Goal: Task Accomplishment & Management: Complete application form

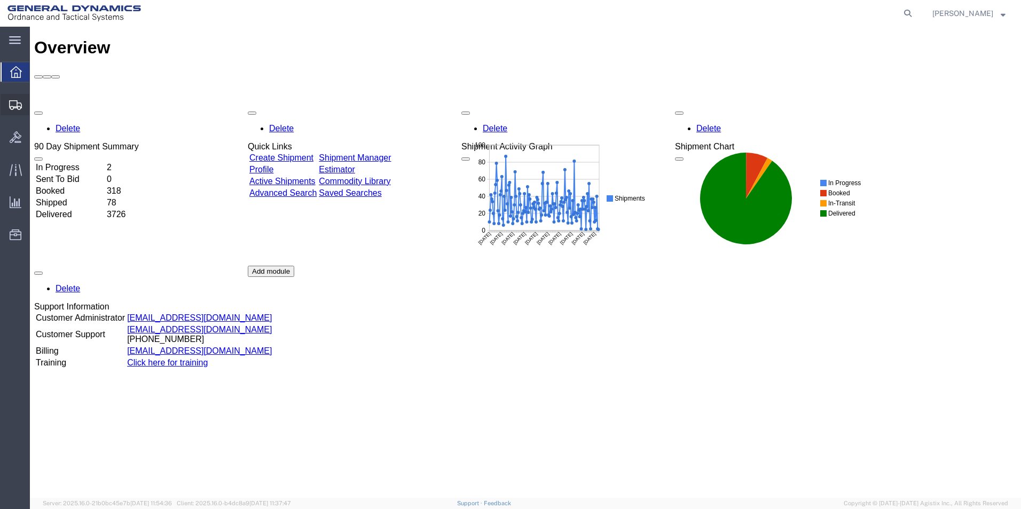
click at [0, 0] on span "Create Shipment" at bounding box center [0, 0] width 0 height 0
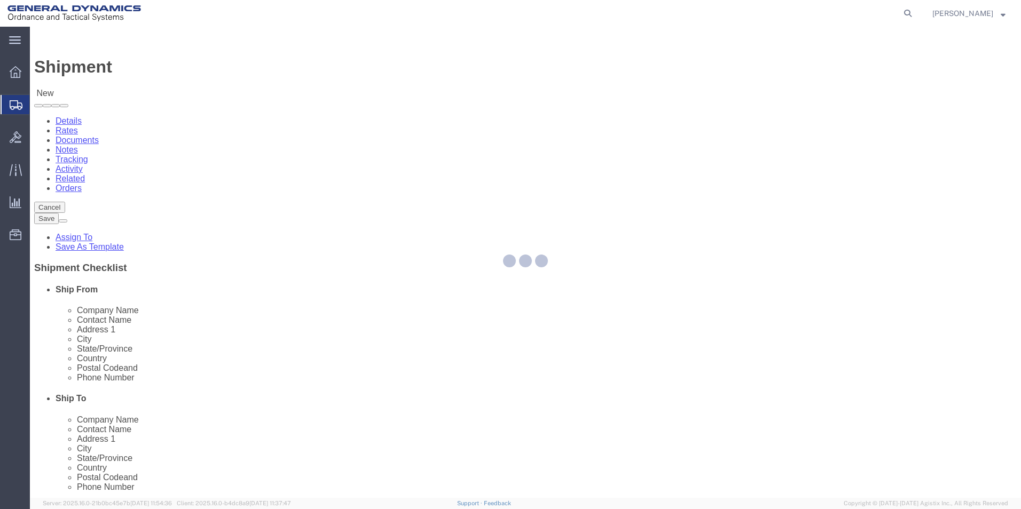
select select
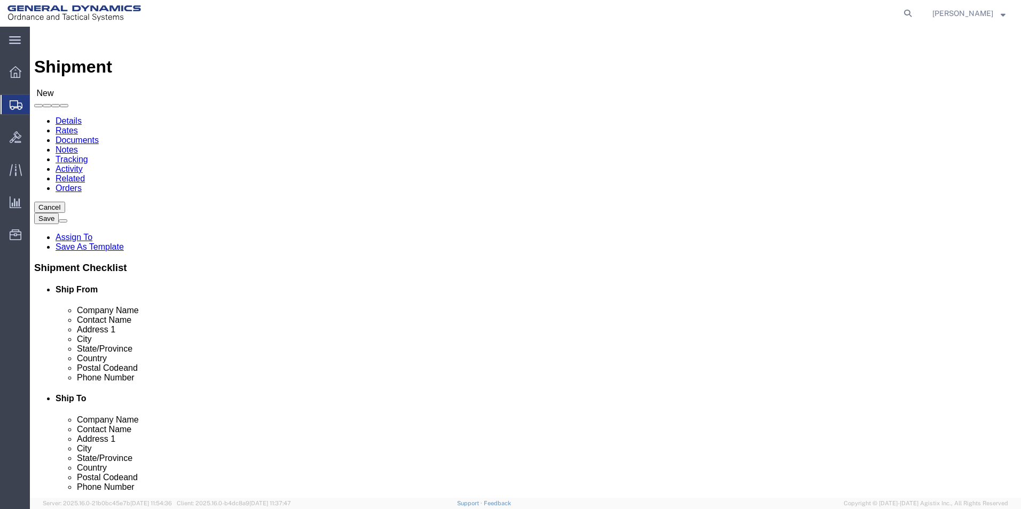
select select "MYPROFILE"
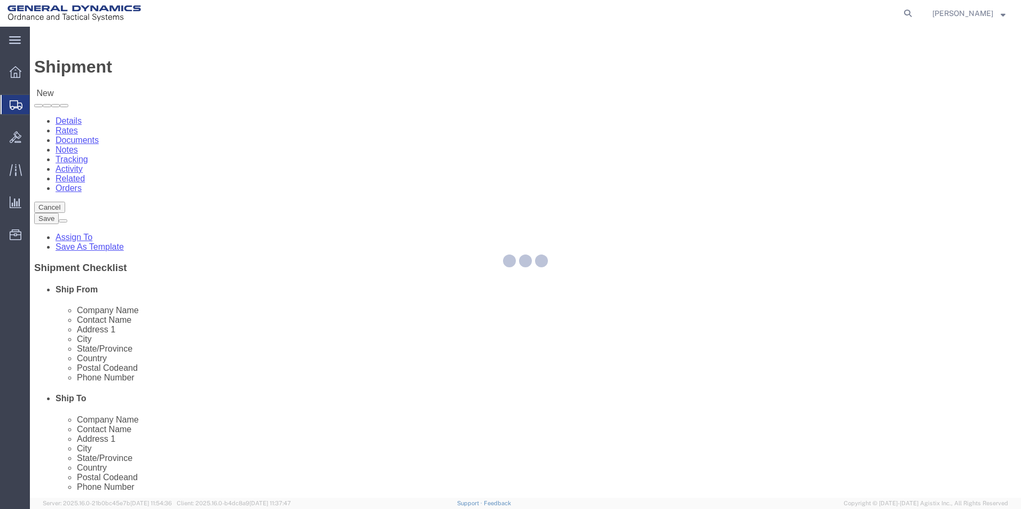
select select "AL"
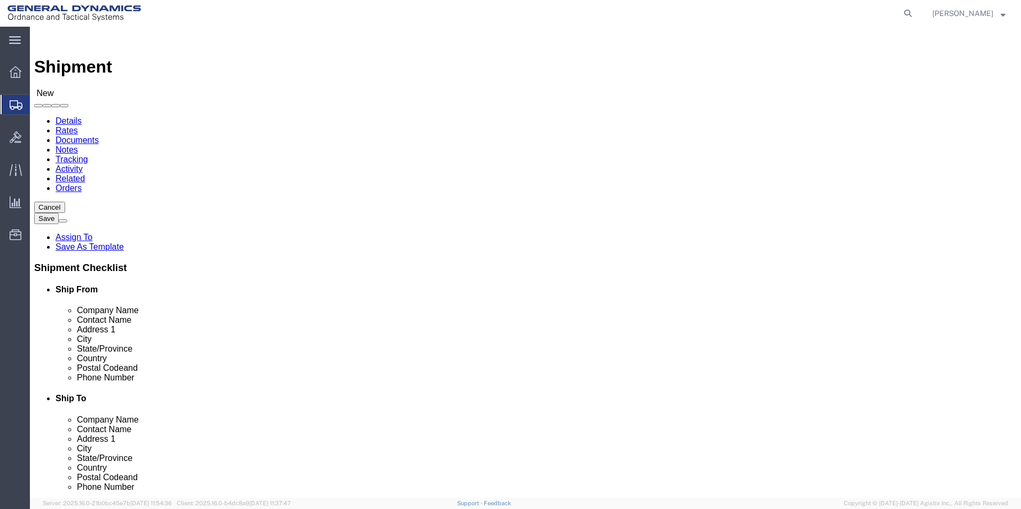
click input "text"
type input "CHROMALLOY [GEOGRAPHIC_DATA]"
select select "CA"
type input "CHROMALLOY [GEOGRAPHIC_DATA]"
type input "R"
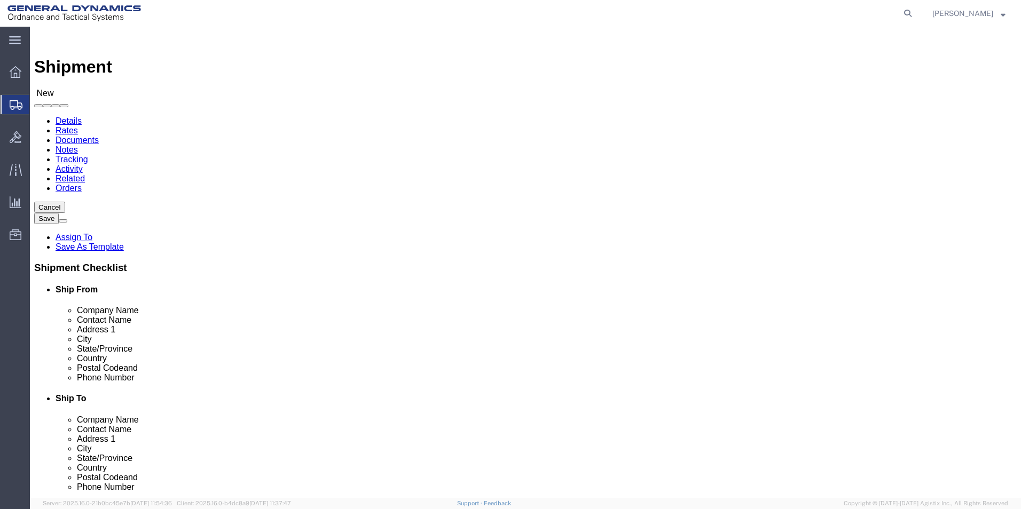
type input "RECEIVING"
click label "Address 1"
click input "text"
type input "[EMAIL_ADDRESS][PERSON_NAME][DOMAIN_NAME]"
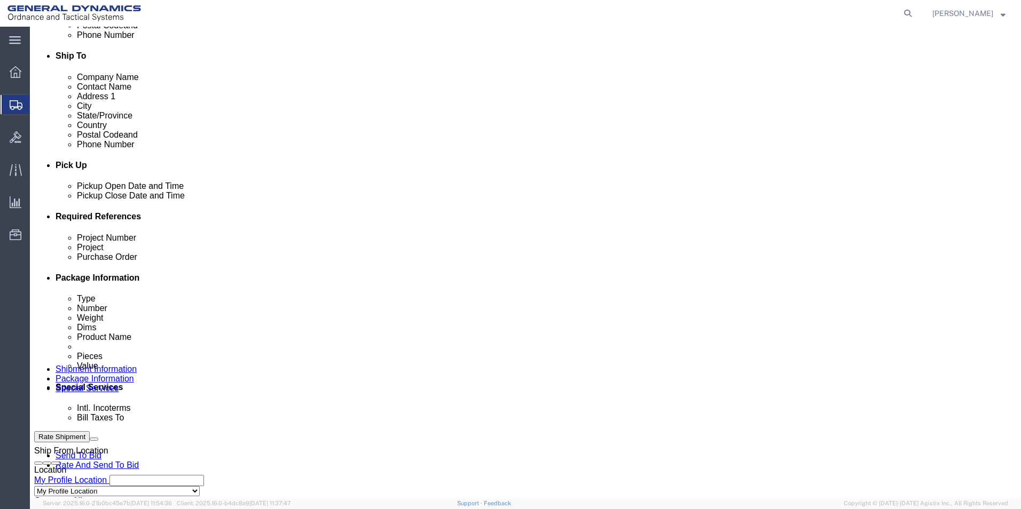
scroll to position [374, 0]
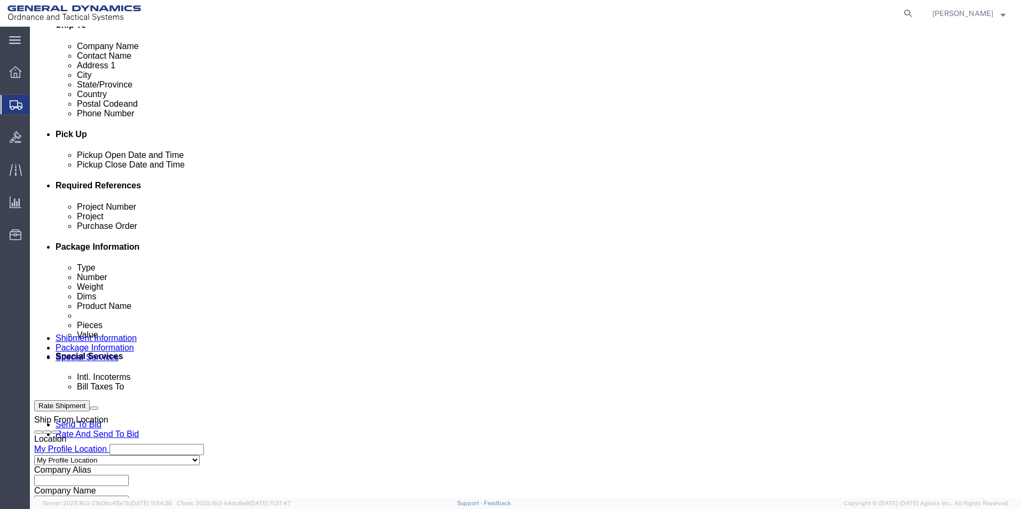
click input "text"
type input "45000006"
type input "AMRAAM"
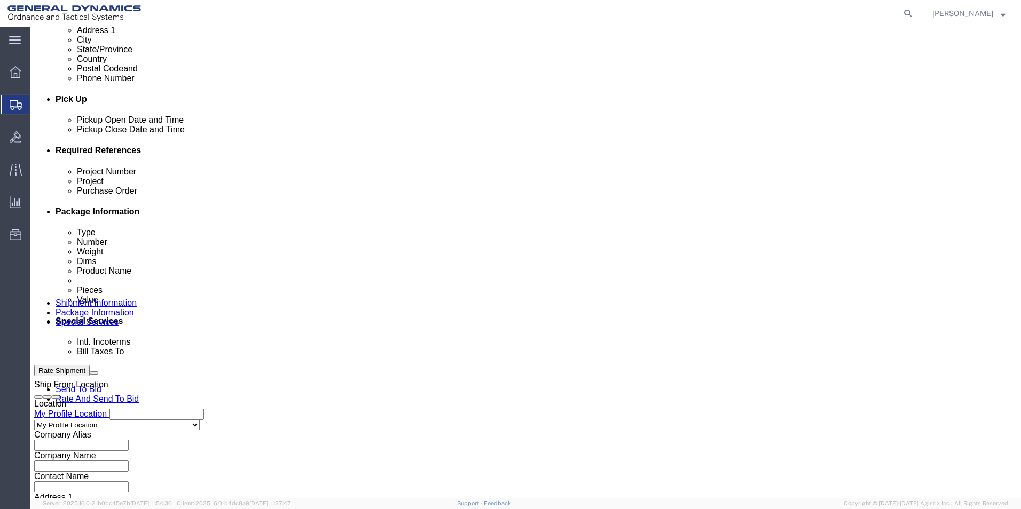
scroll to position [445, 0]
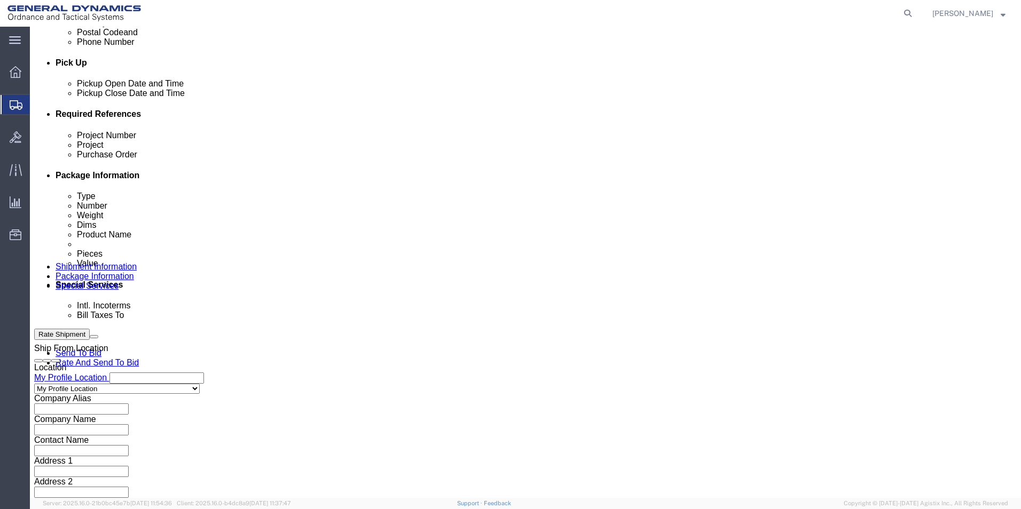
type input "93394"
click select "Select Air Less than Truckload Multi-Leg Ocean Freight Rail Small Parcel Truckl…"
select select "SMAL"
click select "Select Air Less than Truckload Multi-Leg Ocean Freight Rail Small Parcel Truckl…"
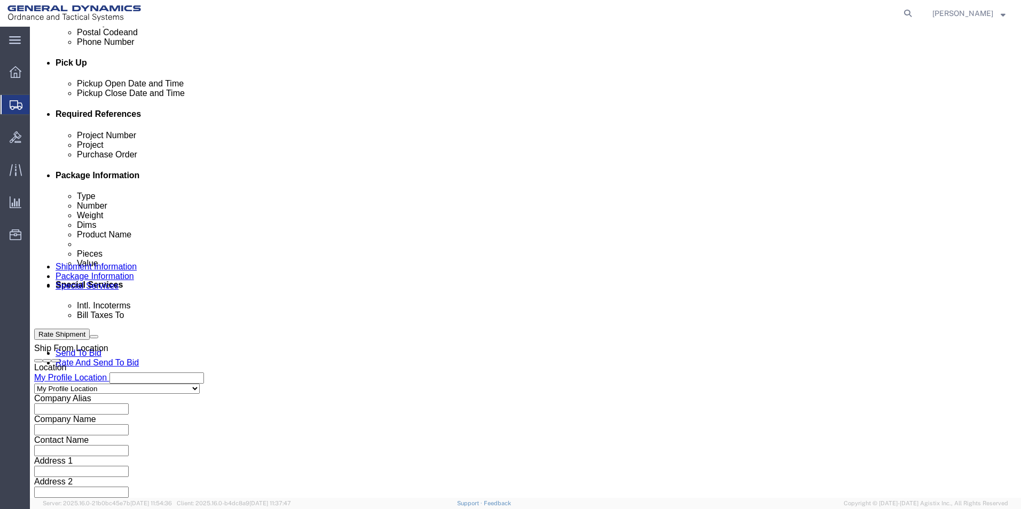
click button "Continue"
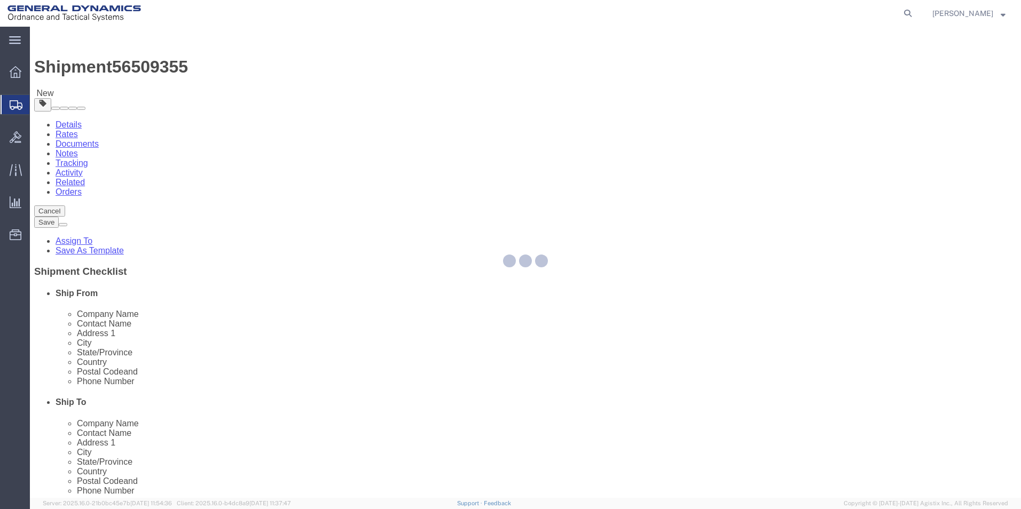
select select "YRPK"
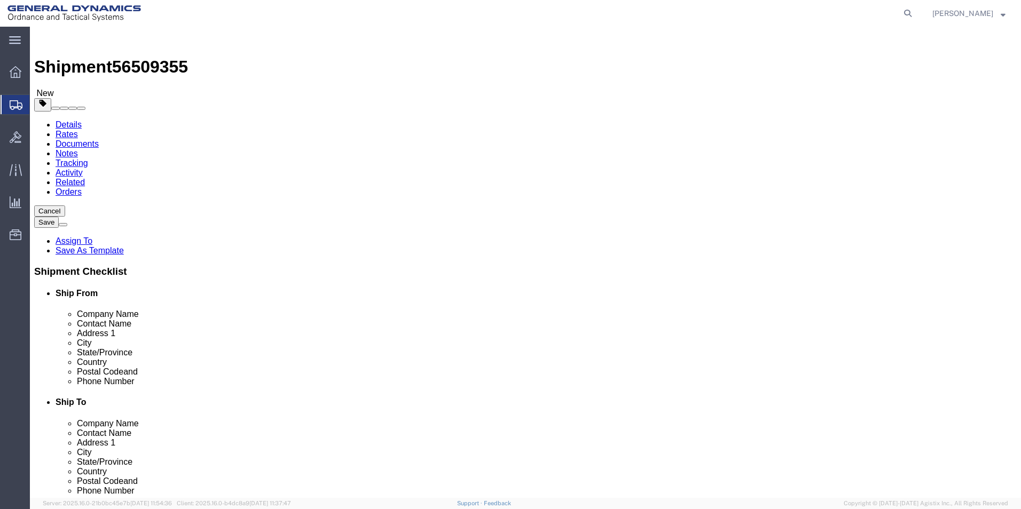
click input "text"
type input "26"
type input "16"
type input "24"
type input "189"
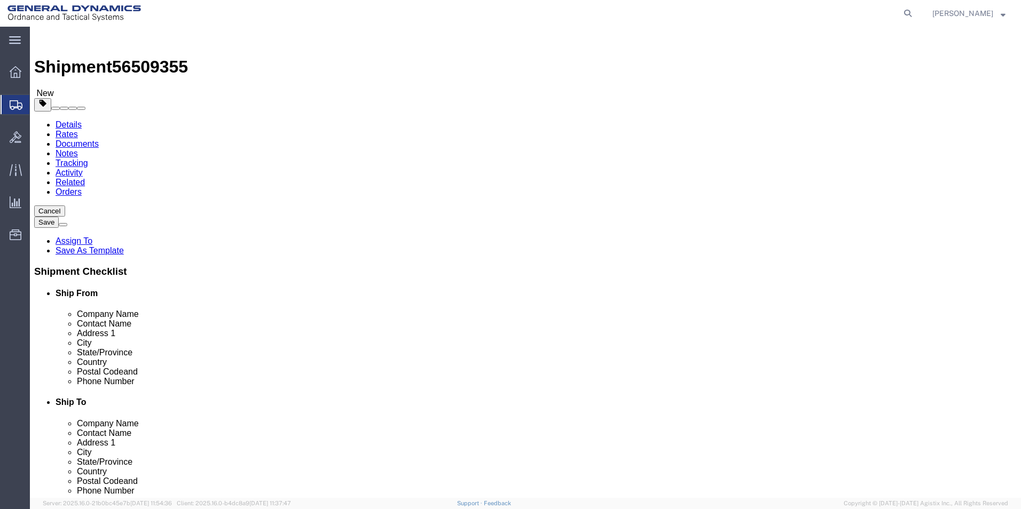
click div "x Package Type Select Envelope Large Box Medium Box PAK Rack Small Box Tube You…"
click link "Add Content"
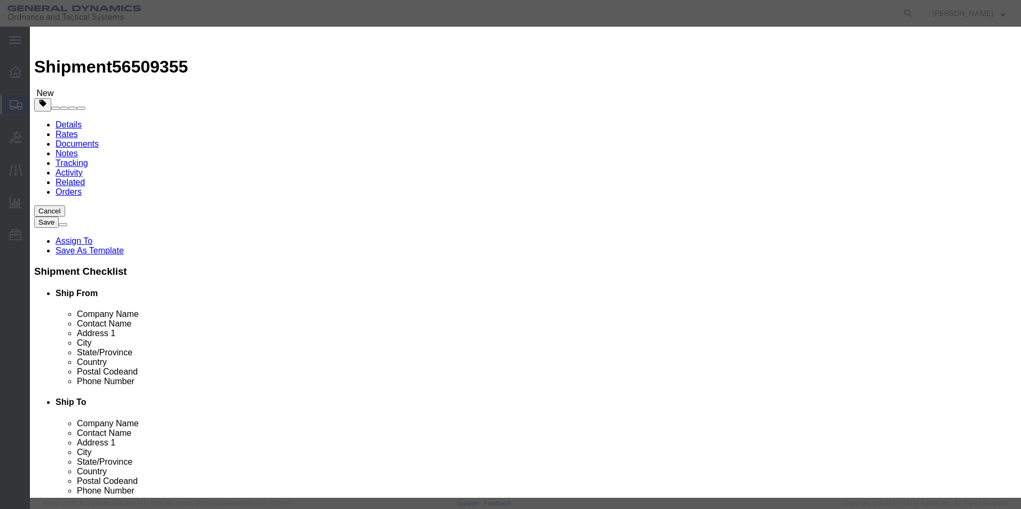
click input "text"
type input "METAL PARTS"
type input "60"
type input "1"
click button "Save & Close"
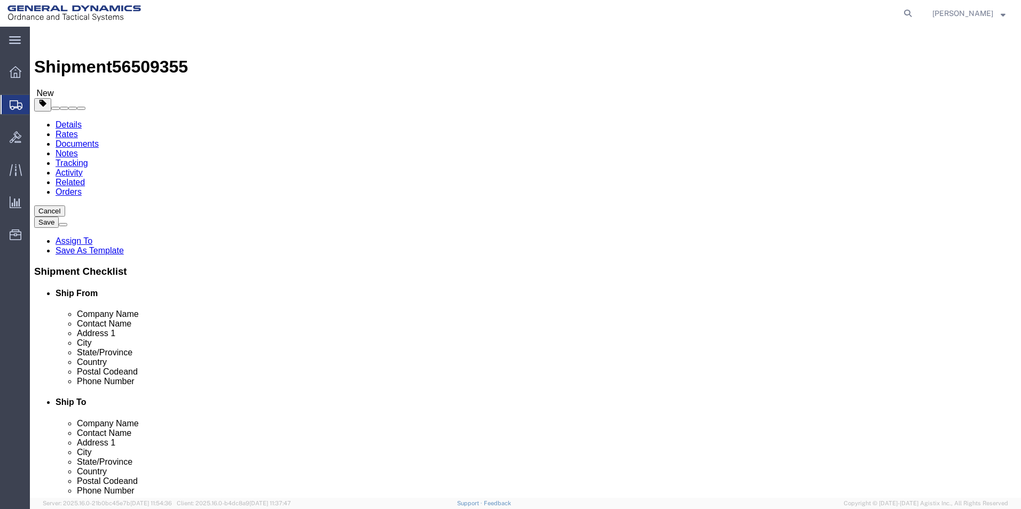
click button "Rate Shipment"
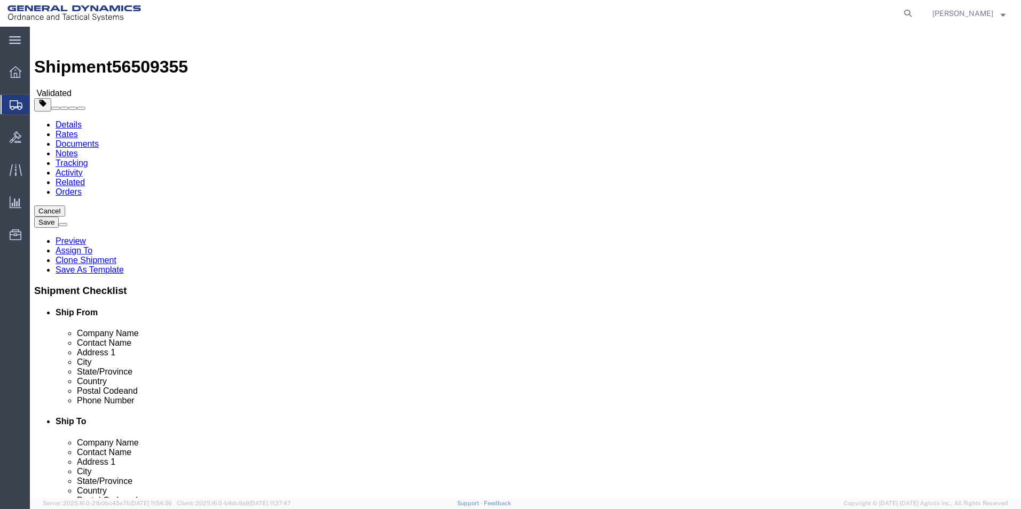
click at [68, 120] on link "Details" at bounding box center [69, 124] width 26 height 9
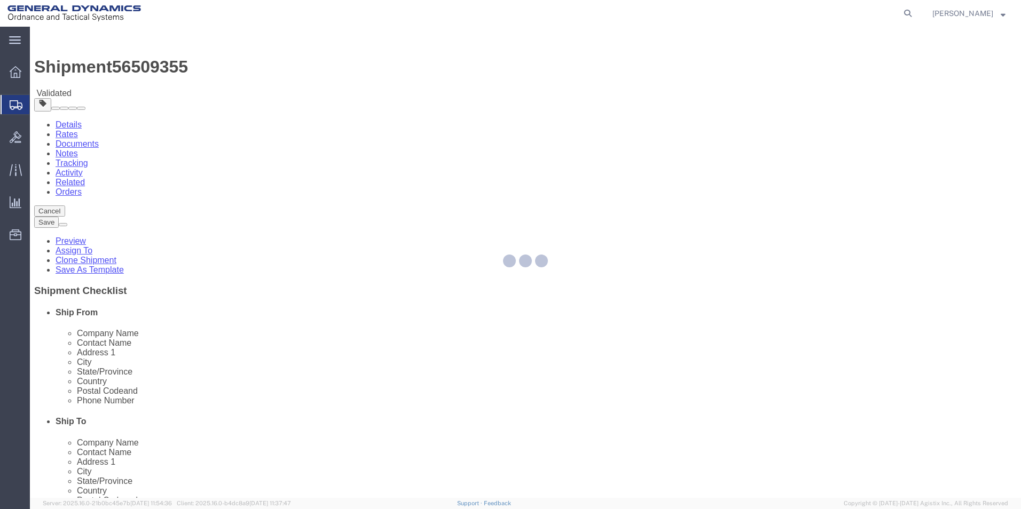
select select "318"
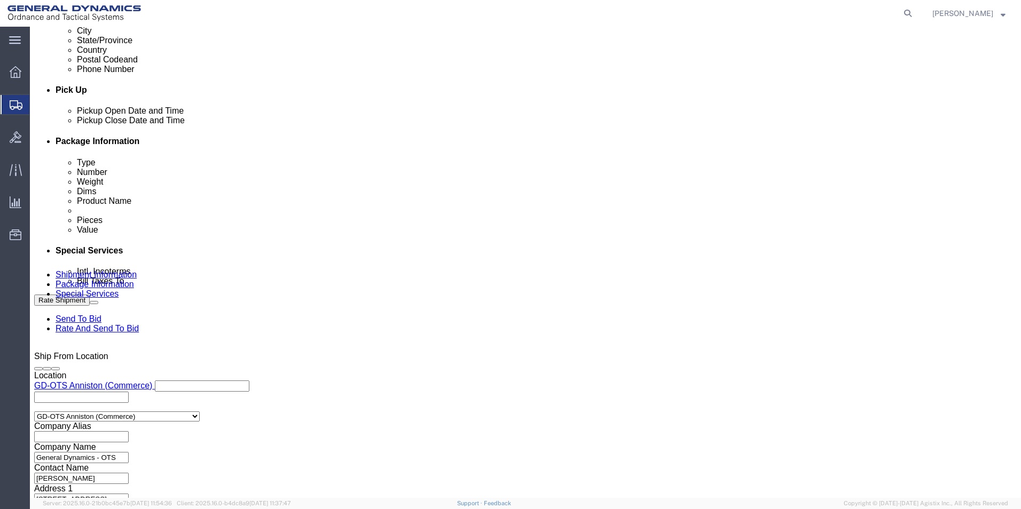
scroll to position [445, 0]
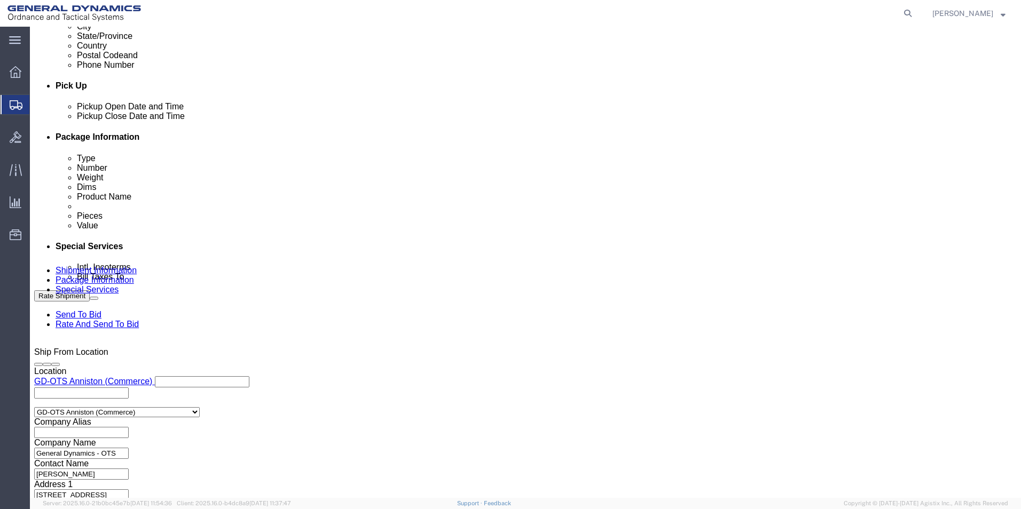
click button "Continue"
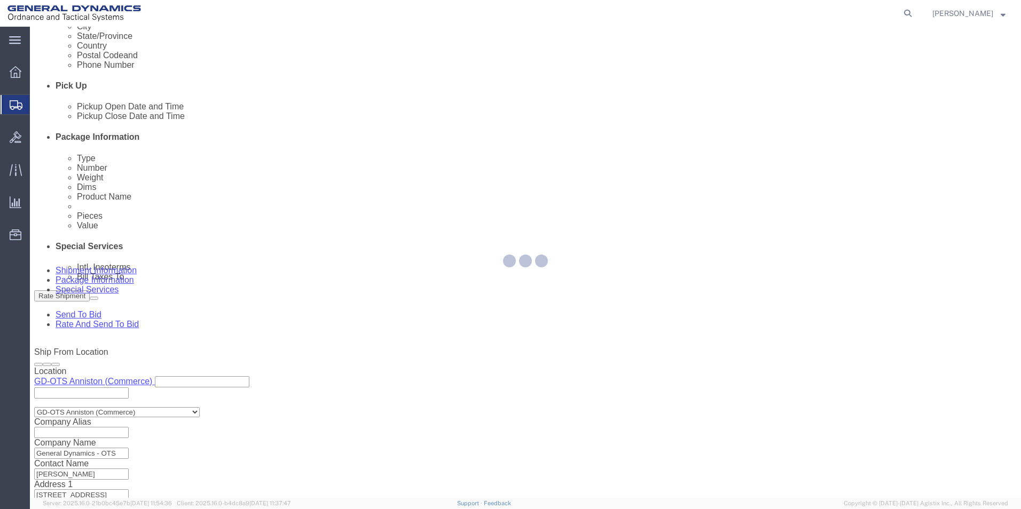
scroll to position [0, 0]
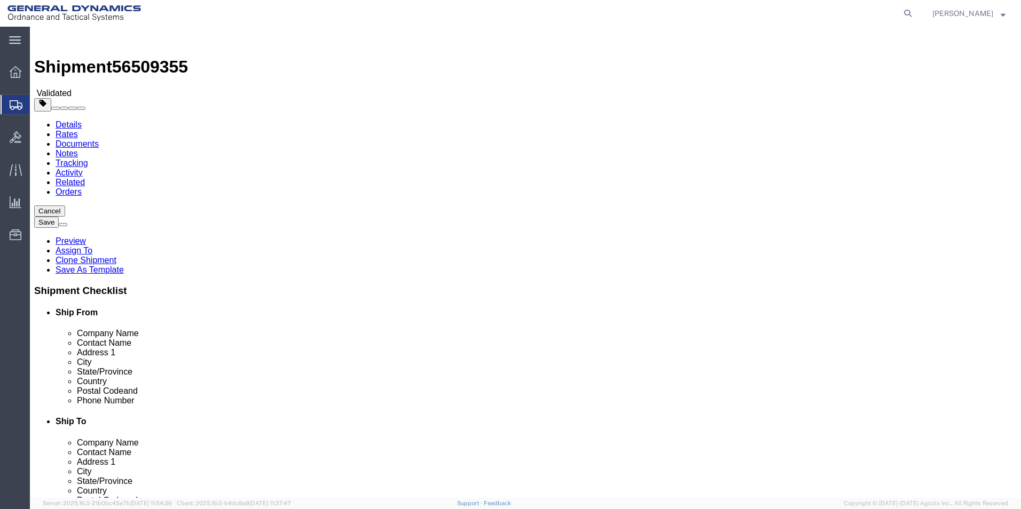
click button "Continue"
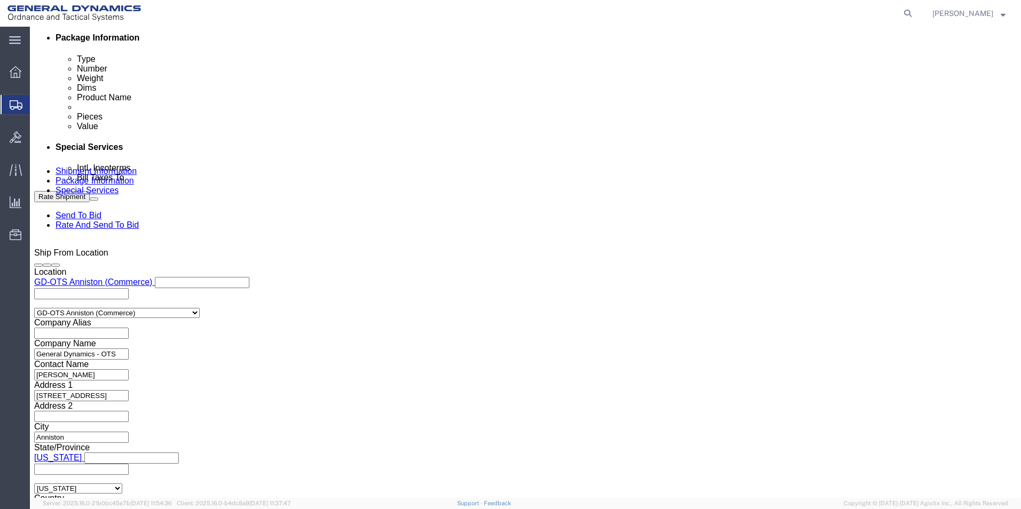
scroll to position [587, 0]
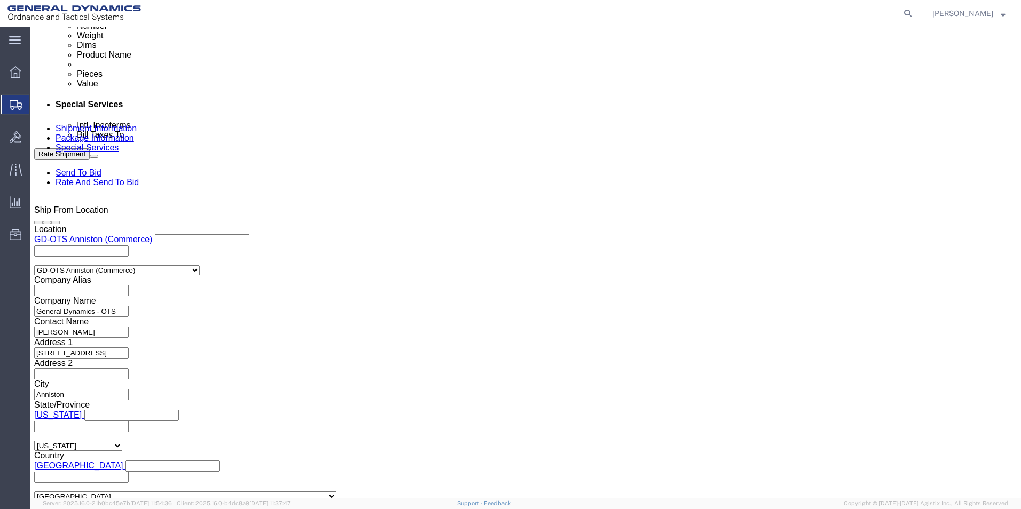
click div "Rate Shipment Send To Bid Rate And Send To Bid"
click button "Rate Shipment"
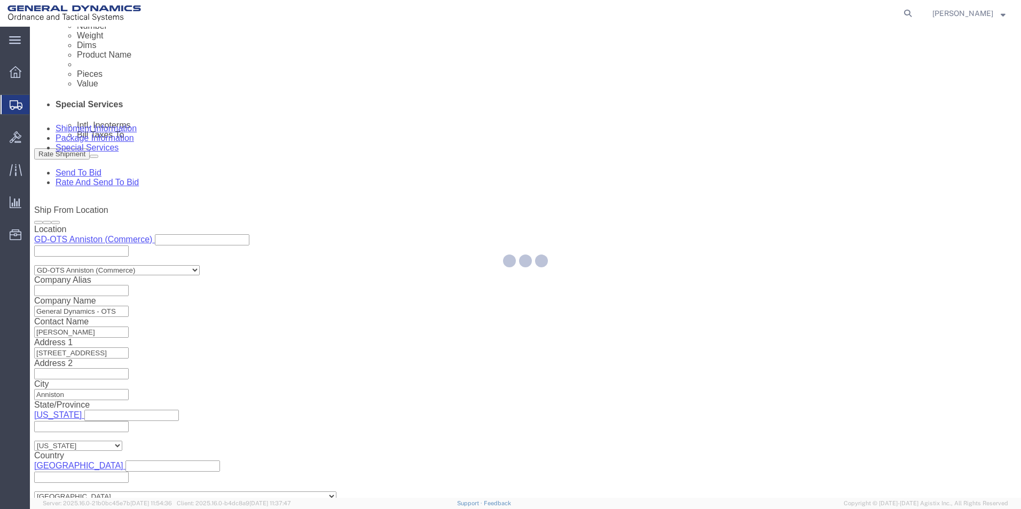
select select
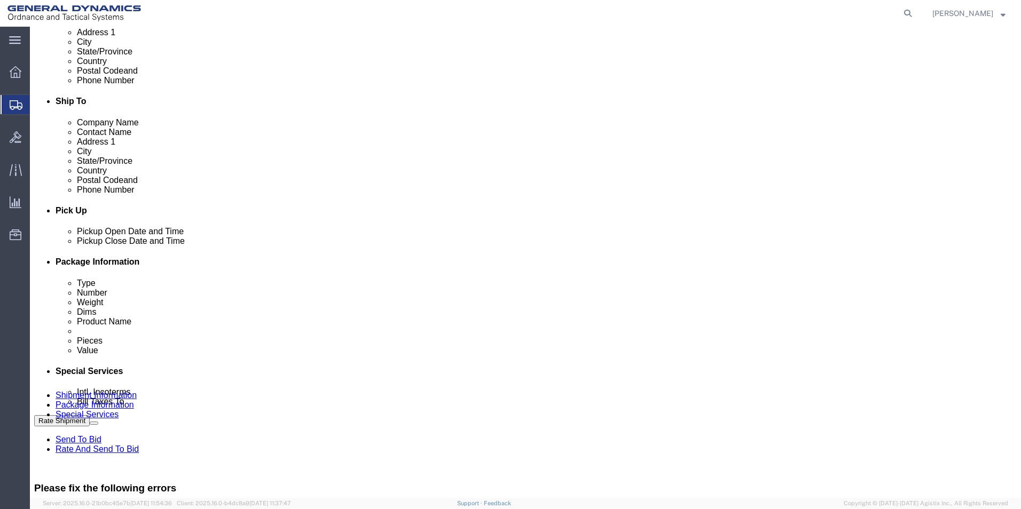
scroll to position [427, 0]
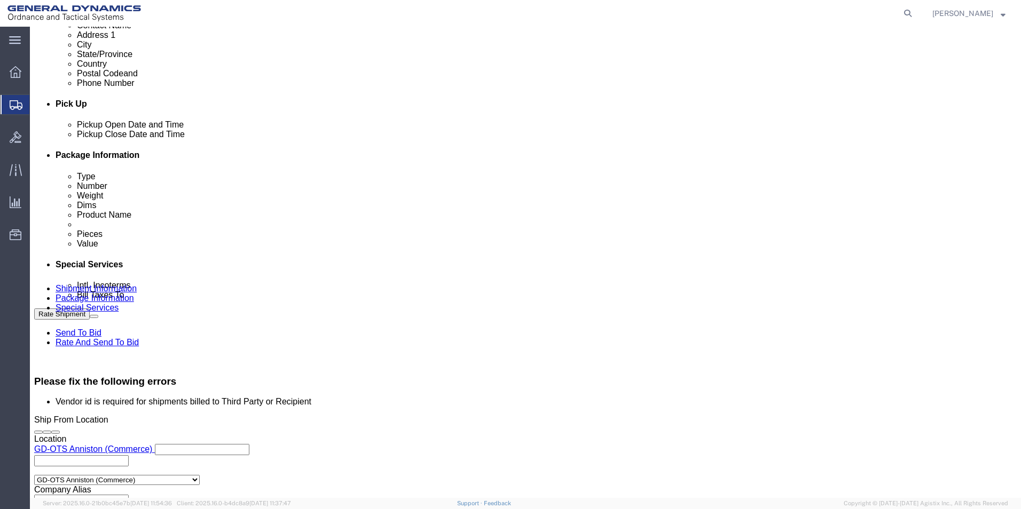
click select "Select Recipient Account Sender/Shipper Third Party Account"
select select
click select "Select Recipient Account Sender/Shipper Third Party Account"
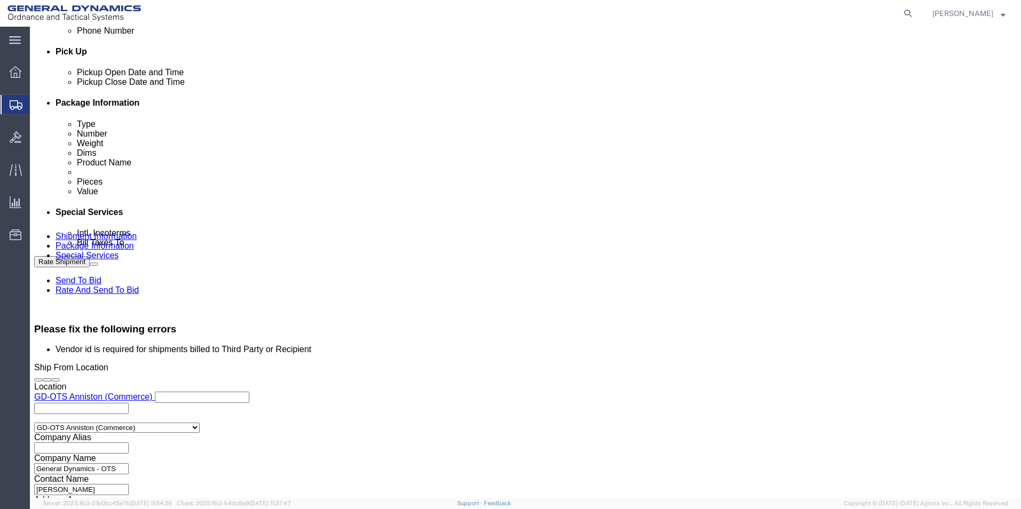
scroll to position [587, 0]
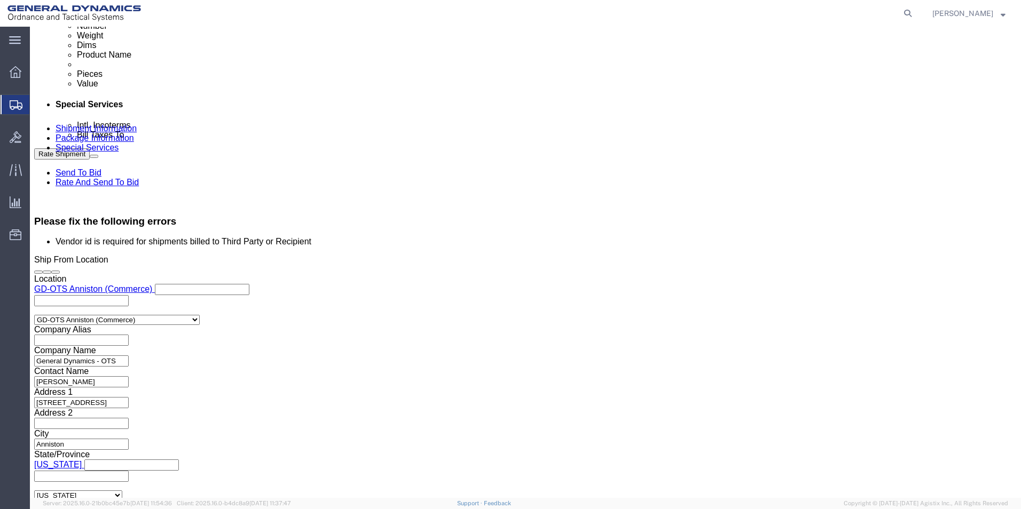
click button "Rate Shipment"
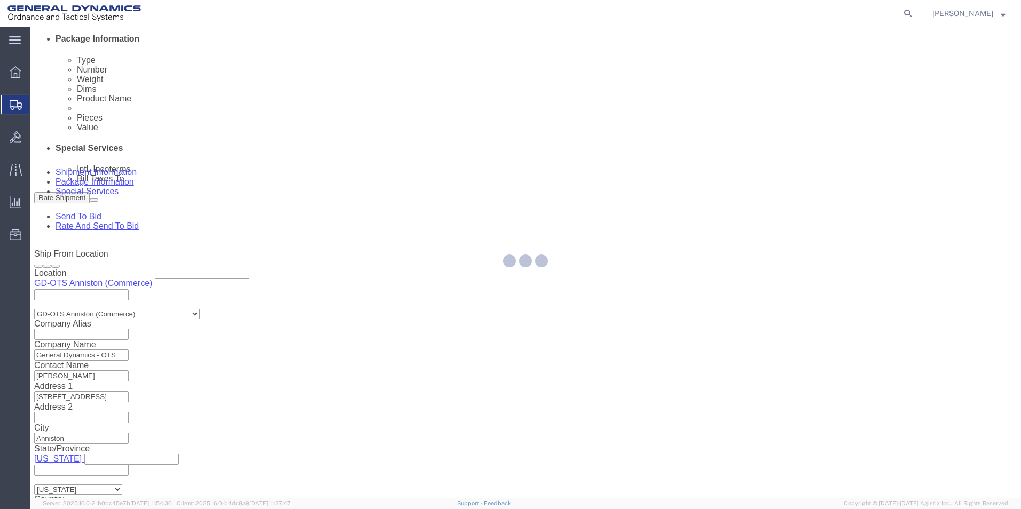
scroll to position [0, 0]
